Goal: Complete application form: Complete application form

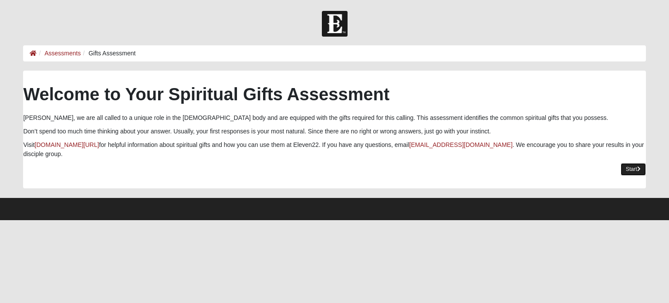
click at [626, 163] on link "Start" at bounding box center [633, 169] width 25 height 13
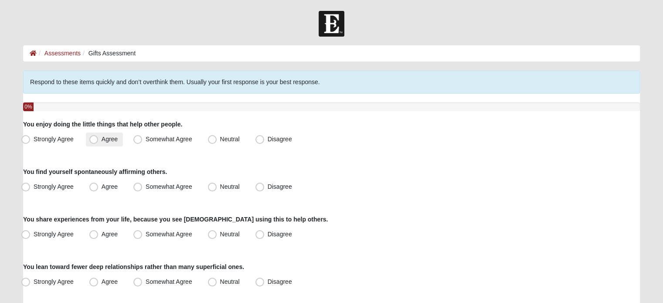
click at [101, 139] on span "Agree" at bounding box center [109, 138] width 16 height 7
click at [96, 139] on input "Agree" at bounding box center [96, 139] width 6 height 6
radio input "true"
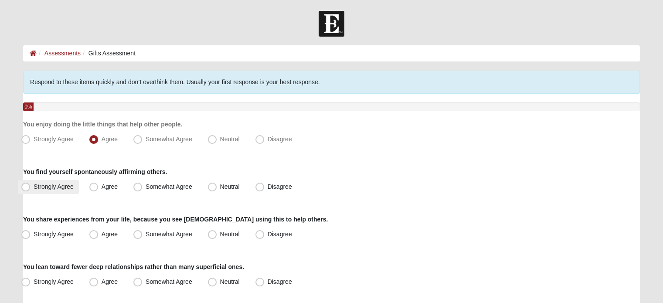
click at [34, 186] on span "Strongly Agree" at bounding box center [54, 186] width 40 height 7
click at [27, 186] on input "Strongly Agree" at bounding box center [28, 187] width 6 height 6
radio input "true"
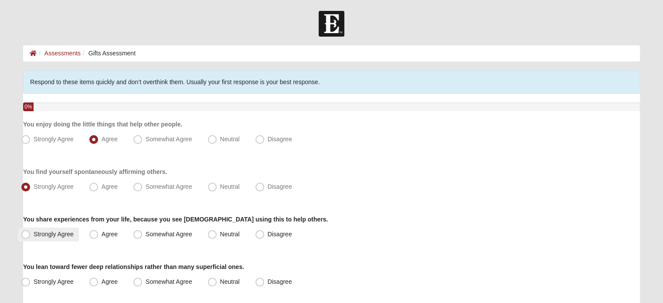
click at [34, 235] on span "Strongly Agree" at bounding box center [54, 233] width 40 height 7
click at [26, 235] on input "Strongly Agree" at bounding box center [28, 234] width 6 height 6
radio input "true"
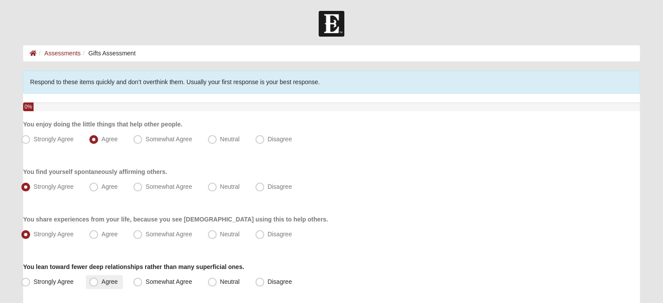
click at [101, 278] on span "Agree" at bounding box center [109, 281] width 16 height 7
click at [94, 279] on input "Agree" at bounding box center [96, 282] width 6 height 6
radio input "true"
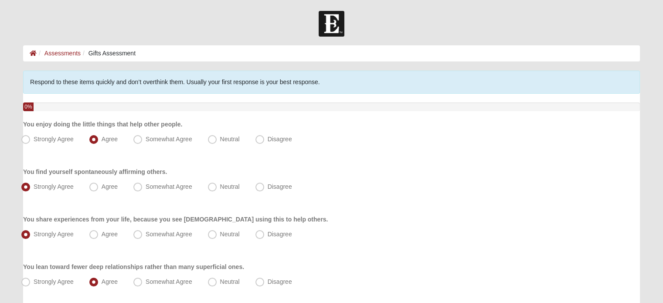
click at [444, 167] on div "You find yourself spontaneously affirming others. Strongly Agree [GEOGRAPHIC_DA…" at bounding box center [331, 180] width 616 height 27
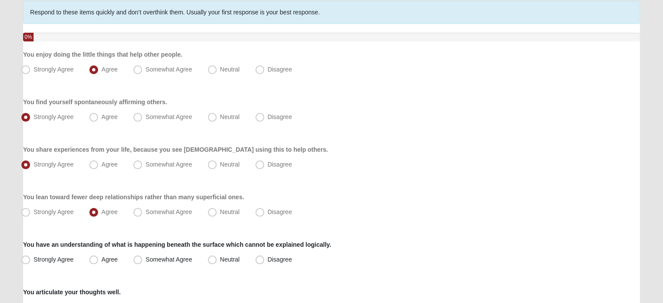
scroll to position [87, 0]
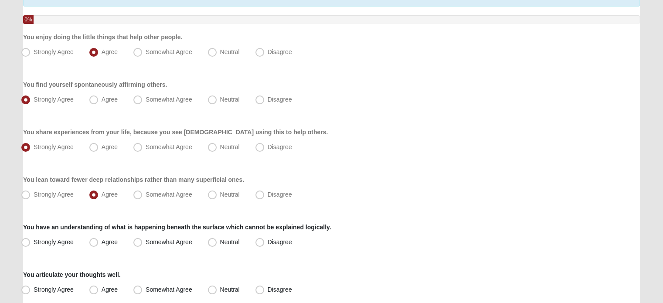
click at [386, 226] on div "You have an understanding of what is happening beneath the surface which cannot…" at bounding box center [331, 236] width 616 height 27
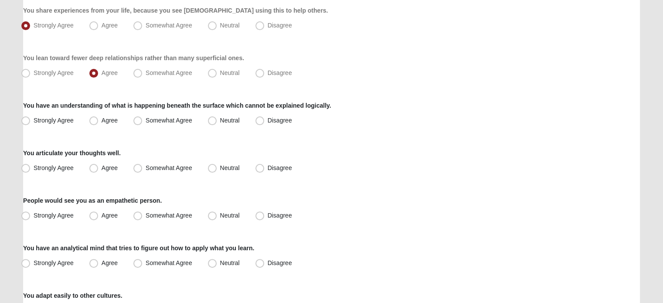
scroll to position [209, 0]
click at [101, 211] on span "Agree" at bounding box center [109, 214] width 16 height 7
click at [95, 212] on input "Agree" at bounding box center [96, 215] width 6 height 6
radio input "true"
click at [101, 264] on span "Agree" at bounding box center [109, 262] width 16 height 7
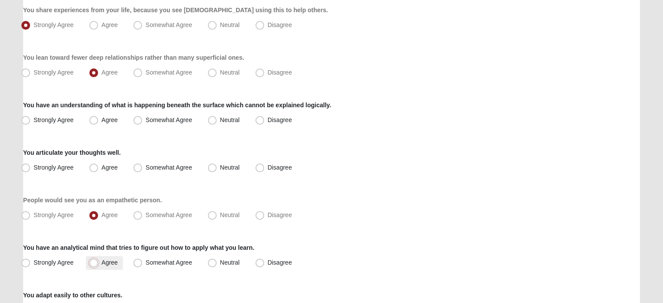
click at [93, 264] on input "Agree" at bounding box center [96, 263] width 6 height 6
radio input "true"
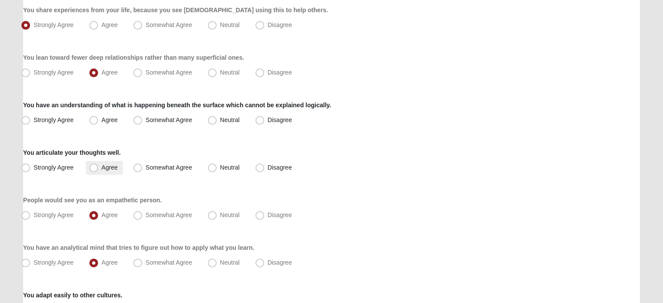
click at [101, 169] on span "Agree" at bounding box center [109, 167] width 16 height 7
click at [95, 169] on input "Agree" at bounding box center [96, 168] width 6 height 6
radio input "true"
click at [137, 165] on input "Somewhat Agree" at bounding box center [140, 168] width 6 height 6
radio input "true"
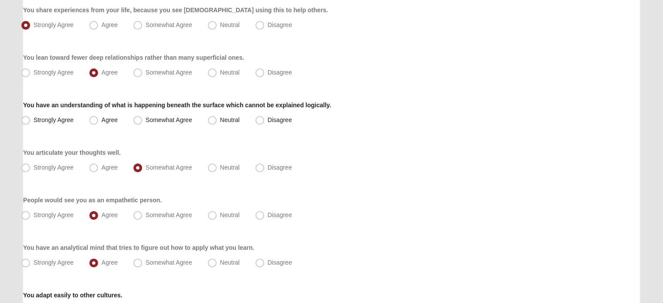
click at [447, 184] on div "Respond to these items quickly and don’t overthink them. Usually your first res…" at bounding box center [331, 279] width 616 height 836
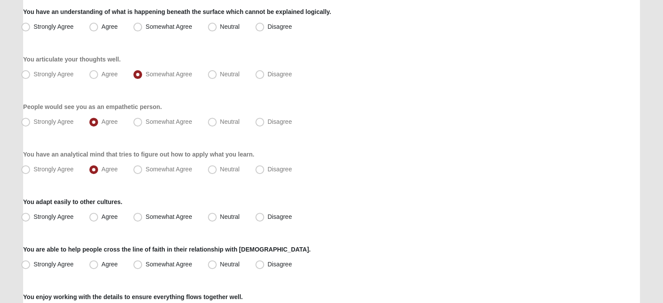
scroll to position [331, 0]
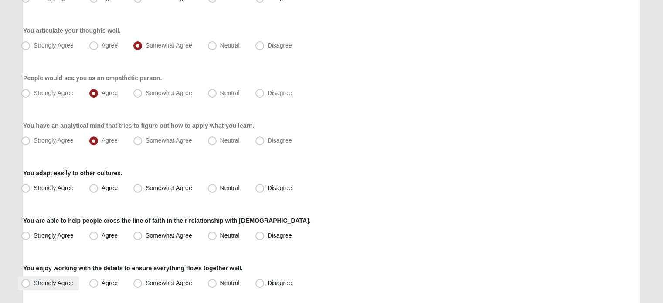
click at [34, 283] on span "Strongly Agree" at bounding box center [54, 282] width 40 height 7
click at [27, 283] on input "Strongly Agree" at bounding box center [28, 283] width 6 height 6
radio input "true"
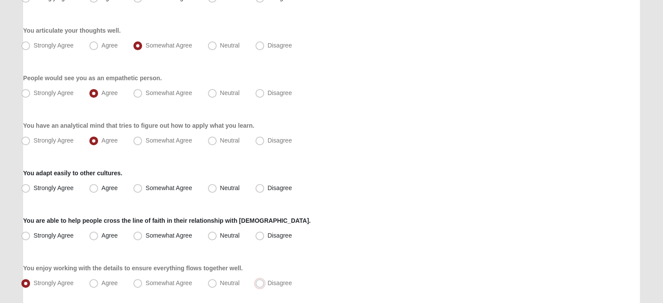
click at [259, 280] on input "Disagree" at bounding box center [262, 283] width 6 height 6
radio input "true"
click at [34, 282] on span "Strongly Agree" at bounding box center [54, 282] width 40 height 7
click at [27, 282] on input "Strongly Agree" at bounding box center [28, 283] width 6 height 6
radio input "true"
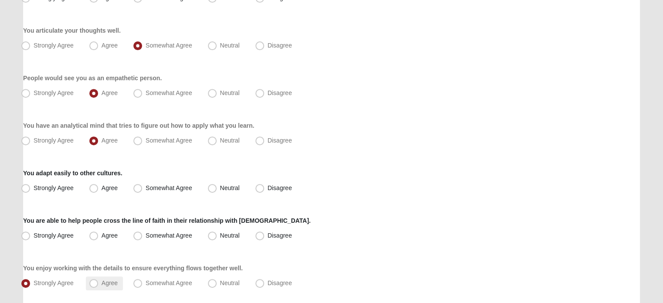
click at [101, 282] on span "Agree" at bounding box center [109, 282] width 16 height 7
click at [95, 282] on input "Agree" at bounding box center [96, 283] width 6 height 6
radio input "true"
click at [444, 212] on div "Respond to these items quickly and don’t overthink them. Usually your first res…" at bounding box center [331, 158] width 616 height 836
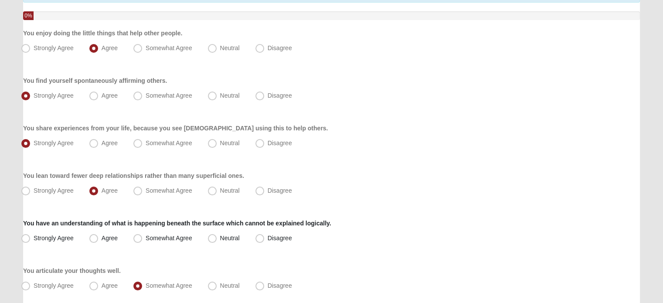
scroll to position [105, 0]
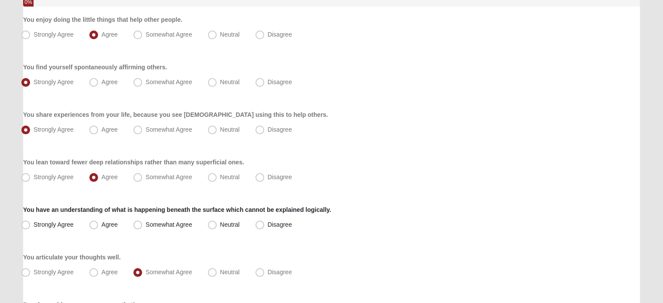
click at [444, 212] on div "You have an understanding of what is happening beneath the surface which cannot…" at bounding box center [331, 218] width 616 height 27
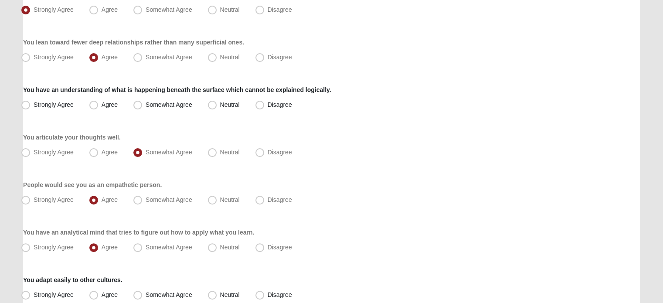
scroll to position [244, 0]
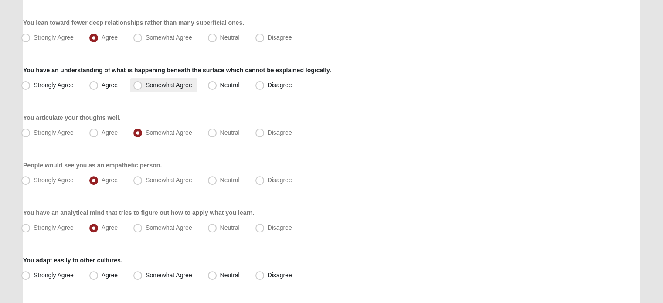
click at [145, 87] on span "Somewhat Agree" at bounding box center [168, 84] width 47 height 7
click at [139, 87] on input "Somewhat Agree" at bounding box center [140, 85] width 6 height 6
radio input "true"
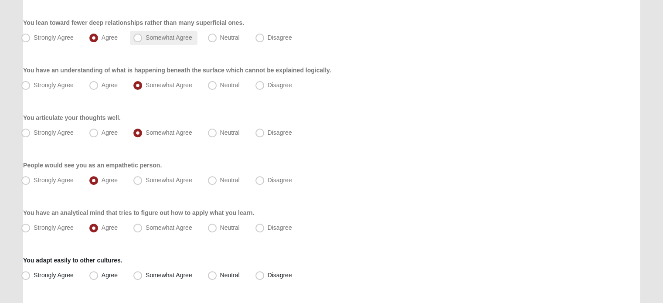
click at [145, 39] on span "Somewhat Agree" at bounding box center [168, 37] width 47 height 7
click at [137, 39] on input "Somewhat Agree" at bounding box center [140, 38] width 6 height 6
radio input "true"
click at [101, 40] on span "Agree" at bounding box center [109, 37] width 16 height 7
click at [93, 40] on input "Agree" at bounding box center [96, 38] width 6 height 6
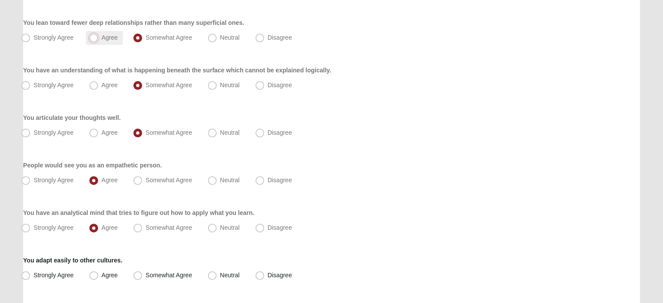
radio input "true"
click at [454, 106] on div "Respond to these items quickly and don’t overthink them. Usually your first res…" at bounding box center [331, 245] width 616 height 836
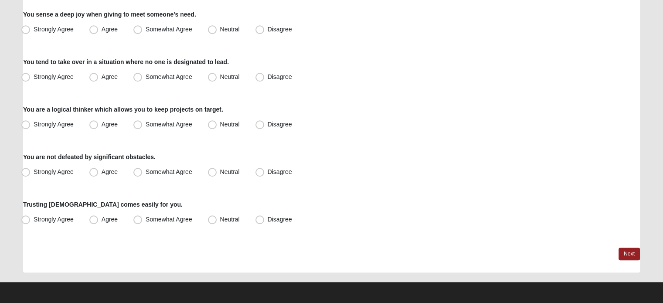
scroll to position [681, 0]
